Goal: Task Accomplishment & Management: Manage account settings

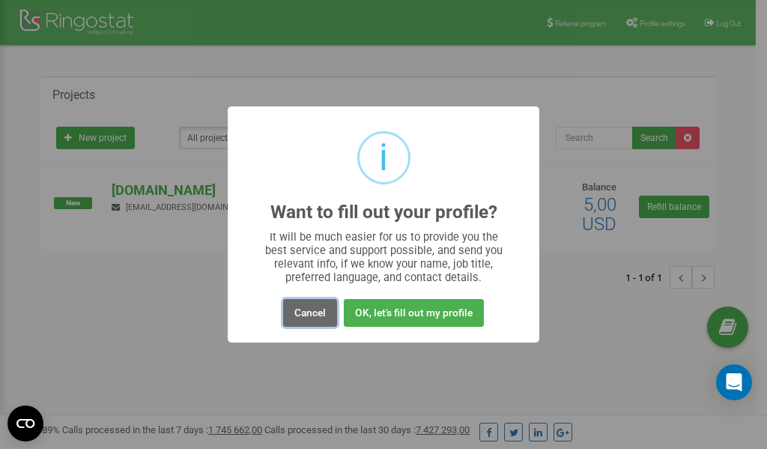
click at [318, 315] on button "Cancel" at bounding box center [310, 313] width 54 height 28
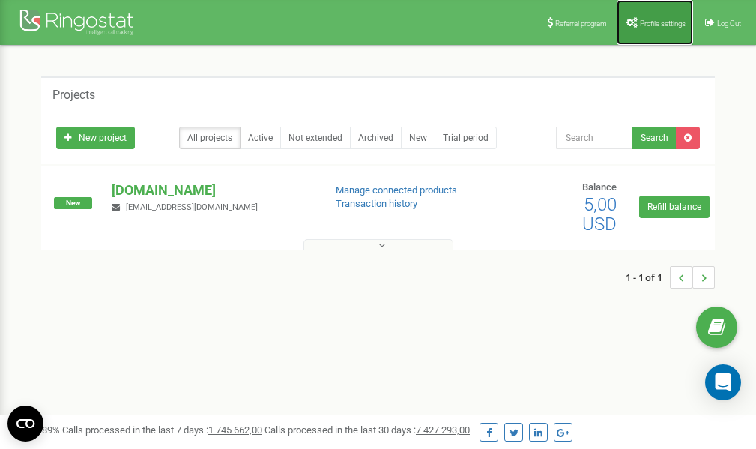
click at [642, 17] on link "Profile settings" at bounding box center [654, 22] width 76 height 45
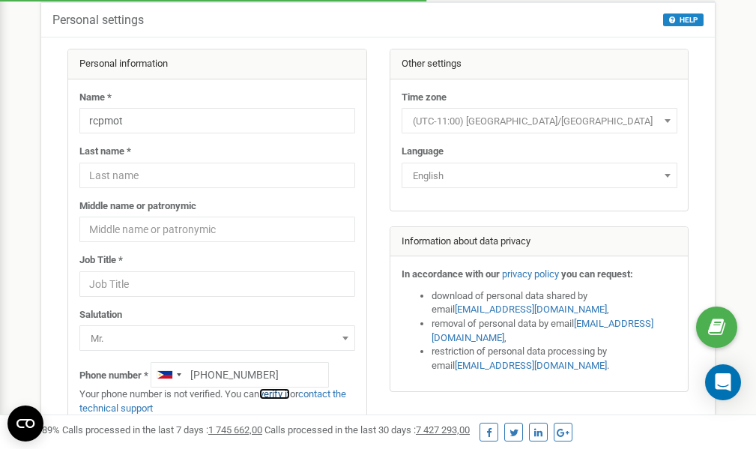
click at [280, 392] on link "verify it" at bounding box center [274, 393] width 31 height 11
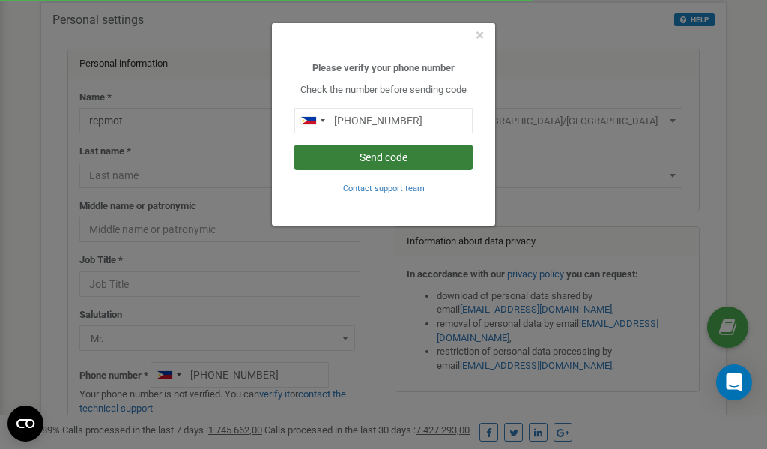
click at [383, 159] on button "Send code" at bounding box center [383, 157] width 178 height 25
